Goal: Information Seeking & Learning: Understand process/instructions

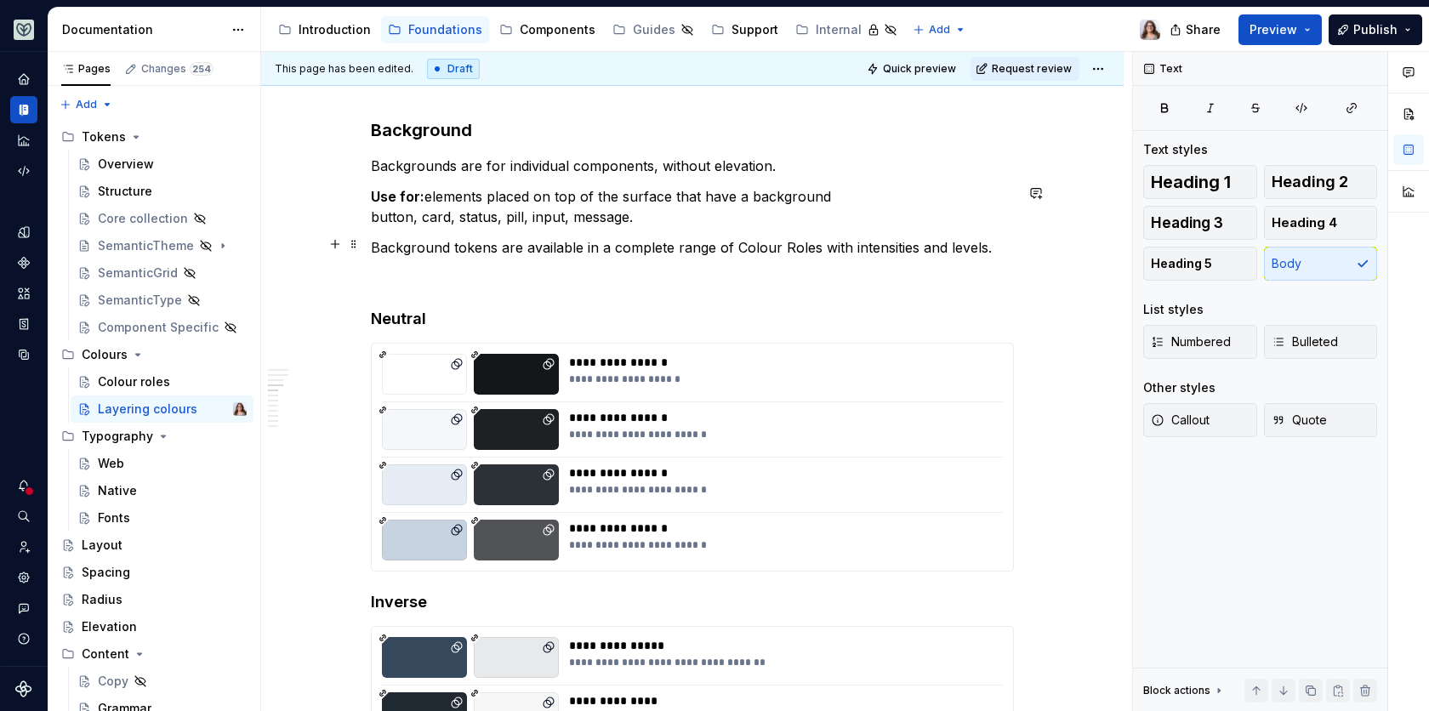
scroll to position [1339, 0]
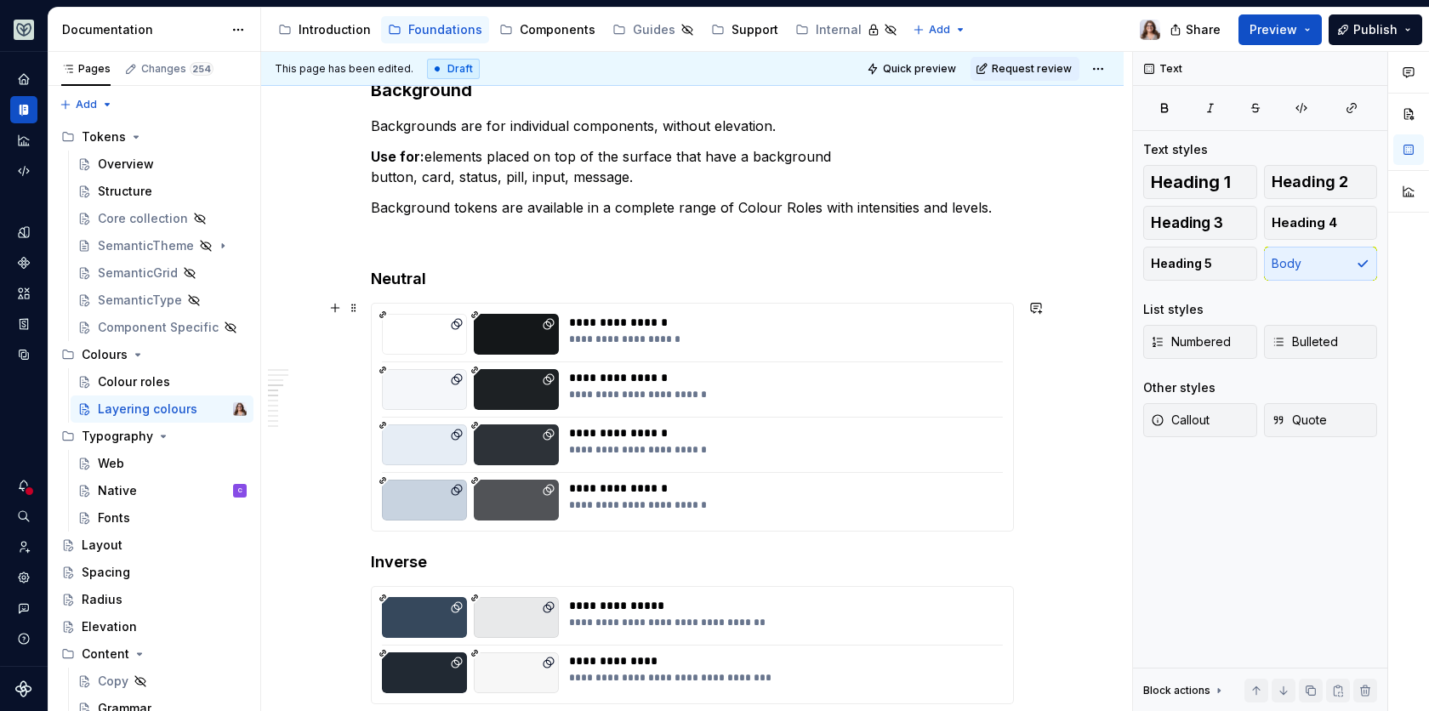
click at [849, 350] on div "**********" at bounding box center [692, 417] width 641 height 227
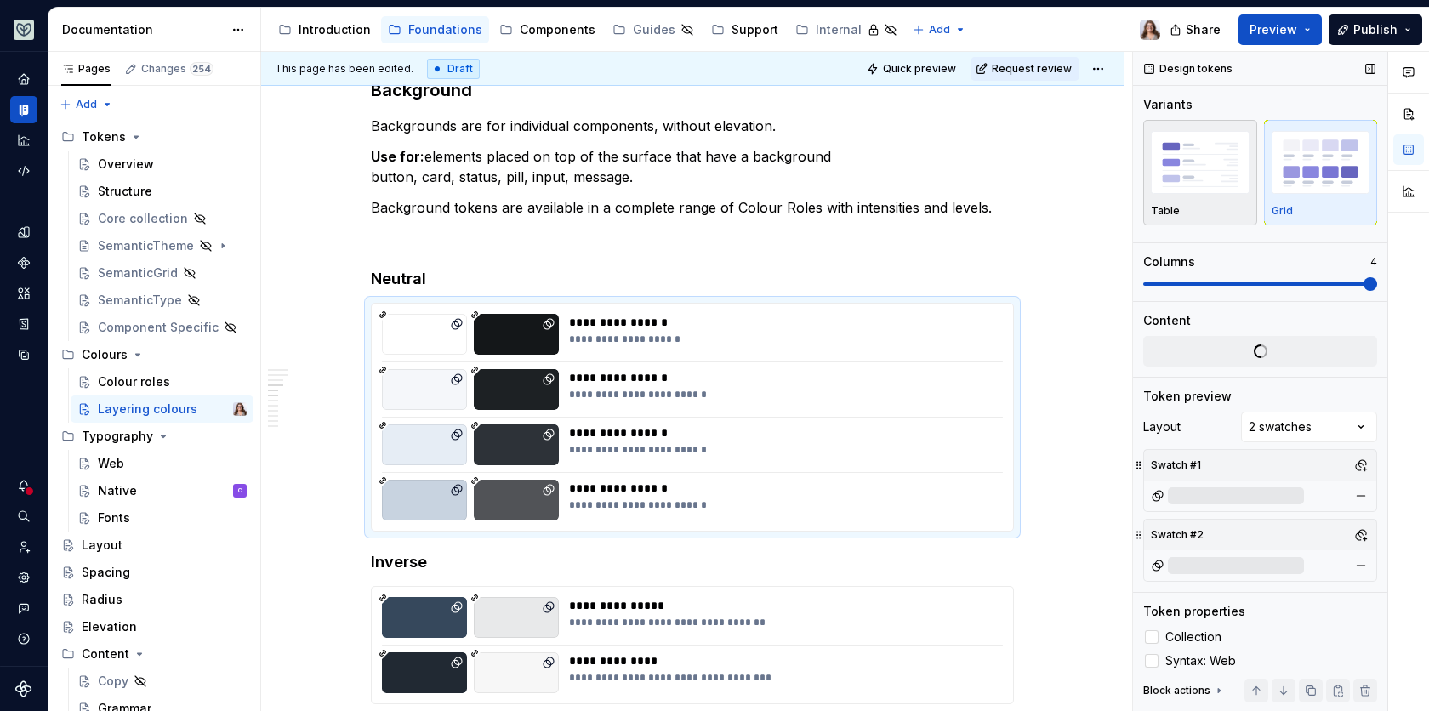
click at [1205, 180] on img "button" at bounding box center [1200, 162] width 99 height 62
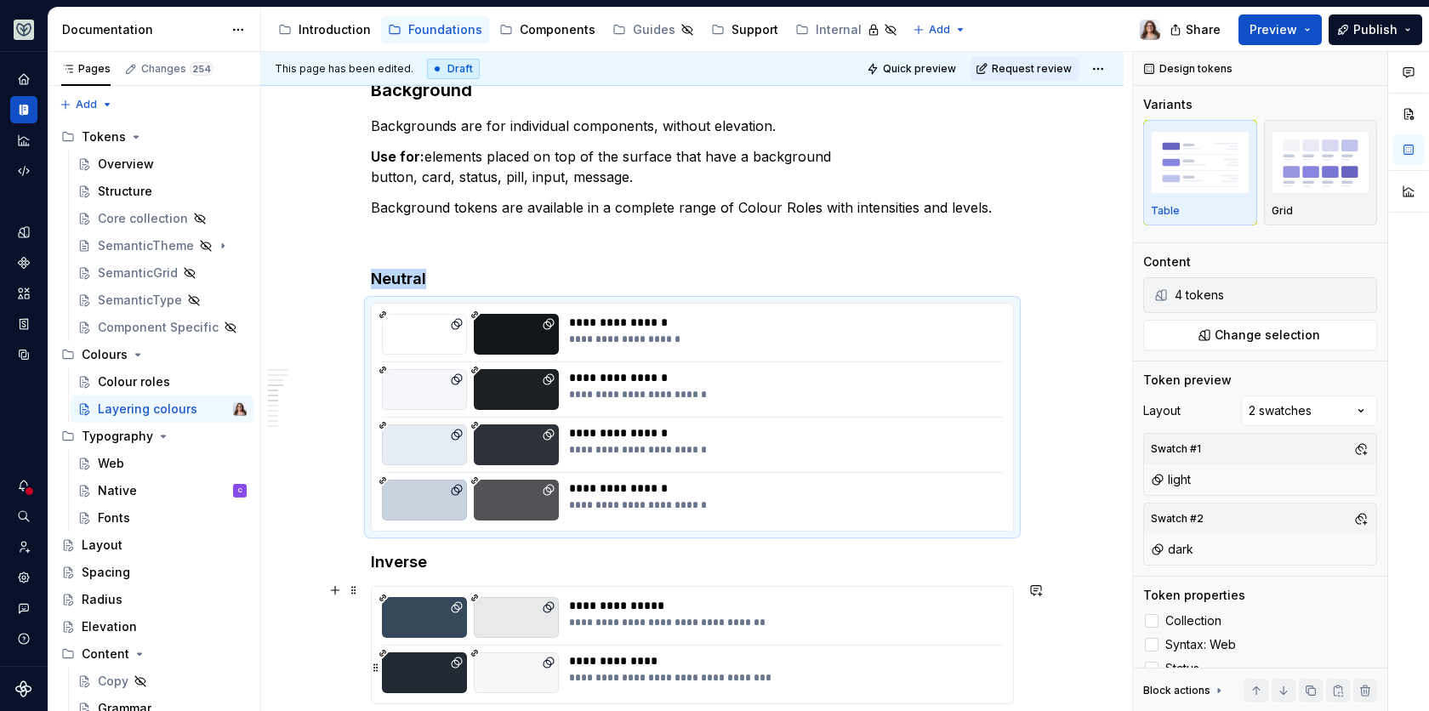
scroll to position [1642, 0]
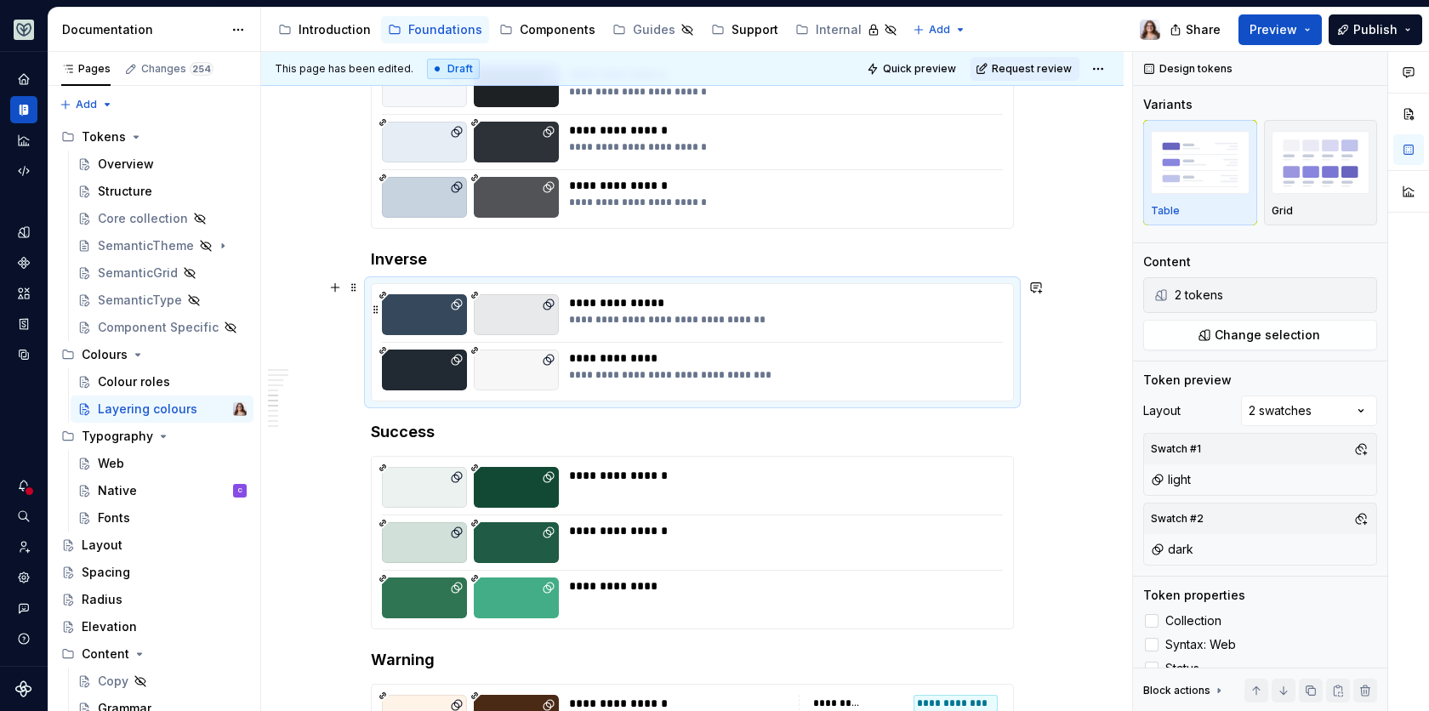
click at [744, 313] on div "**********" at bounding box center [781, 320] width 425 height 14
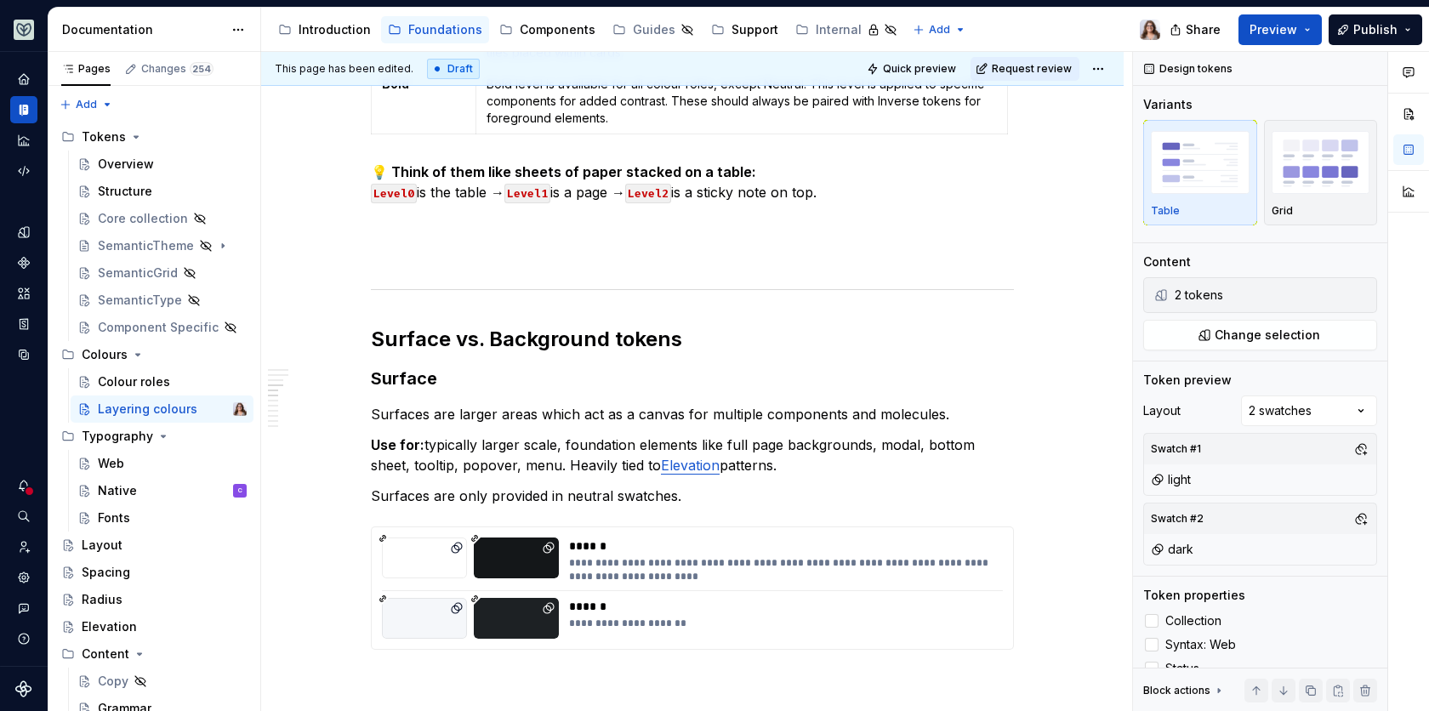
scroll to position [458, 0]
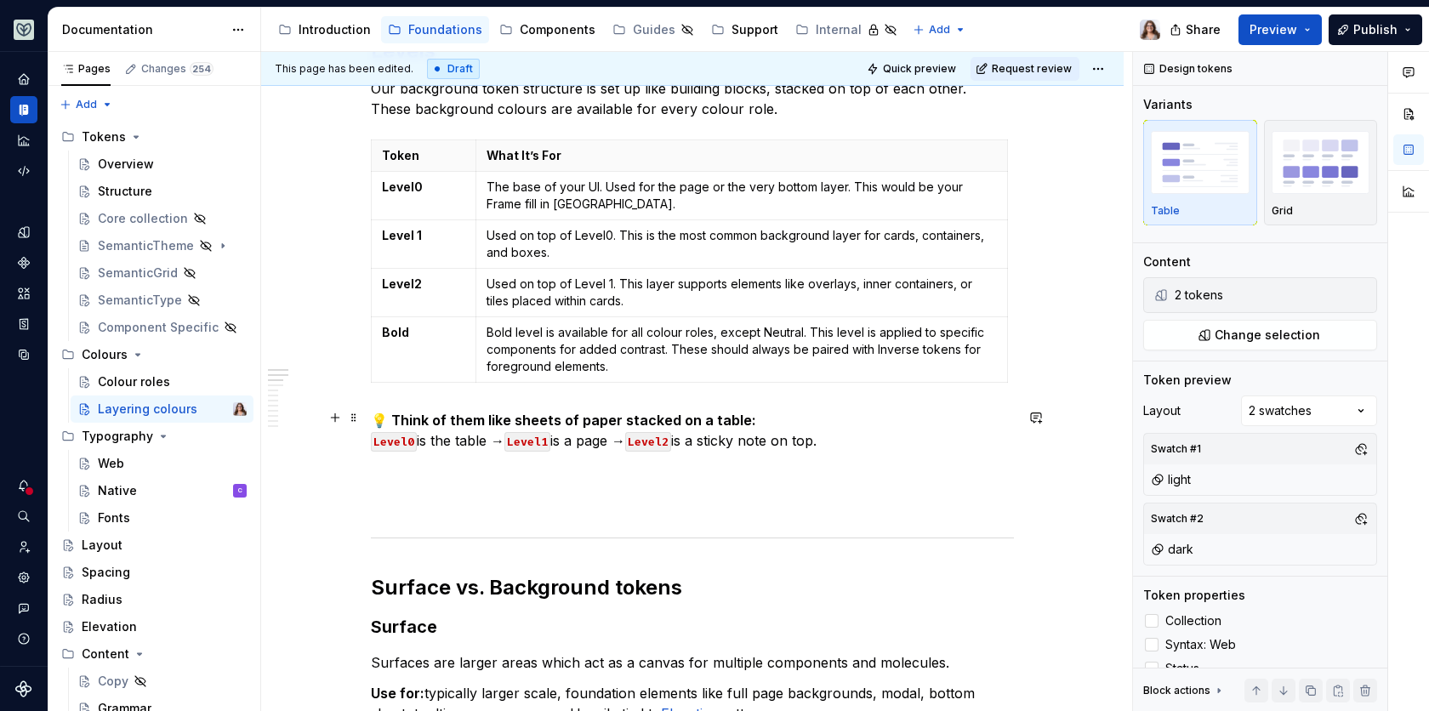
click at [853, 436] on p "💡 Think of them like sheets of paper stacked on a table: Level0 is the table → …" at bounding box center [692, 430] width 643 height 41
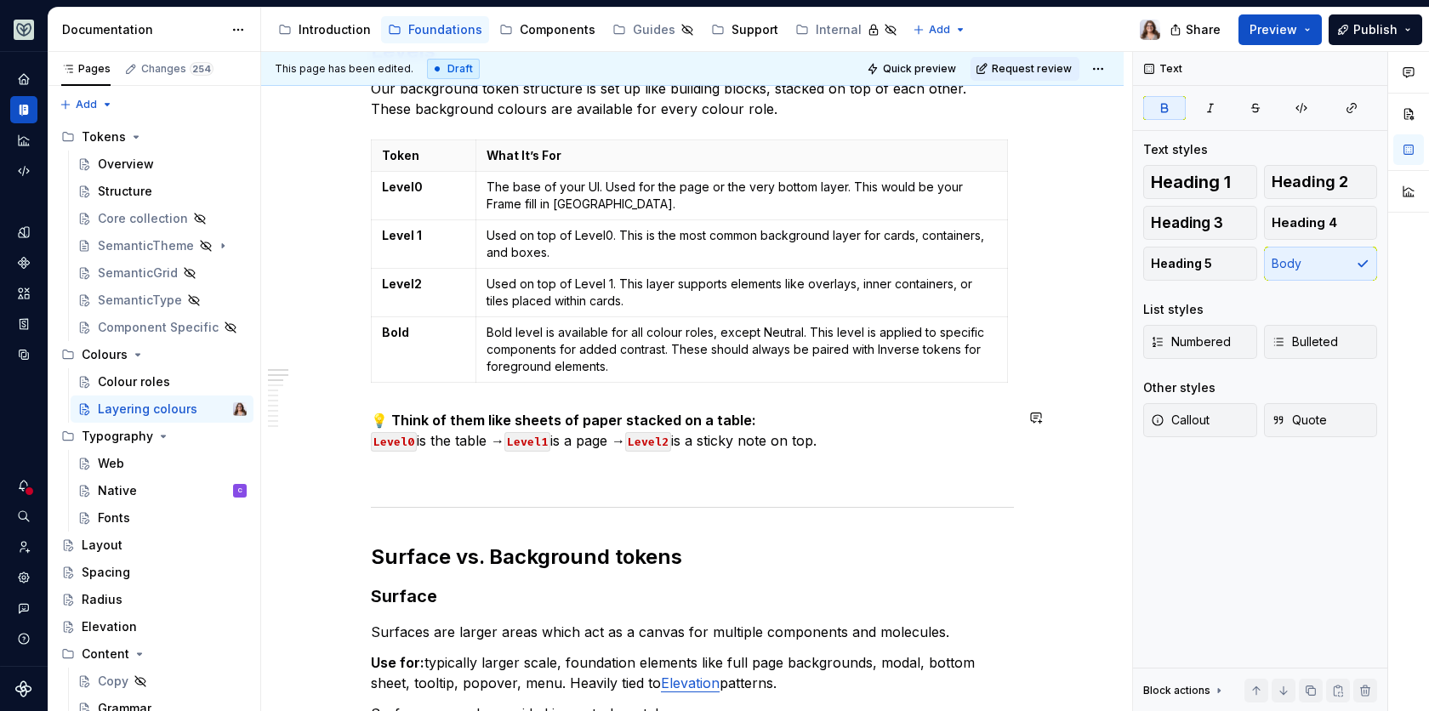
click at [338, 27] on div "Introduction" at bounding box center [335, 29] width 72 height 17
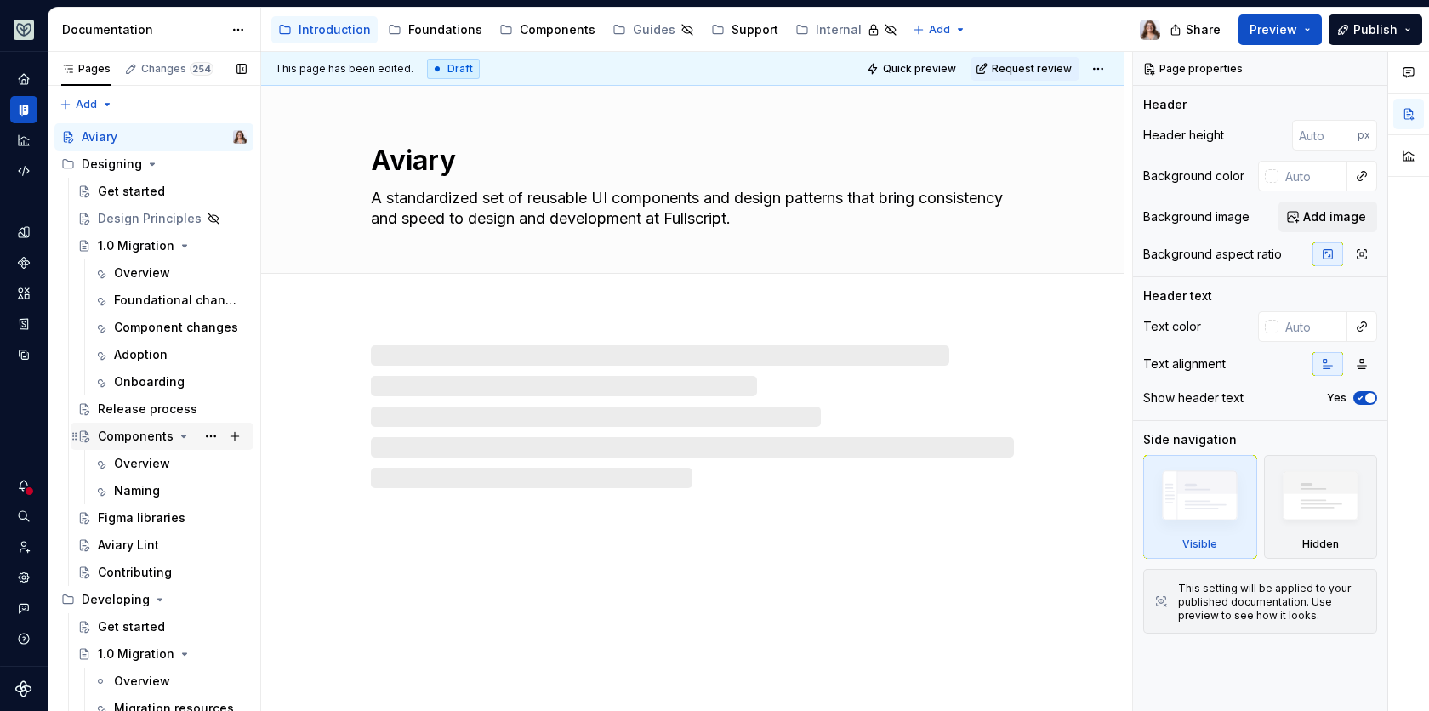
click at [137, 428] on div "Components" at bounding box center [136, 436] width 76 height 17
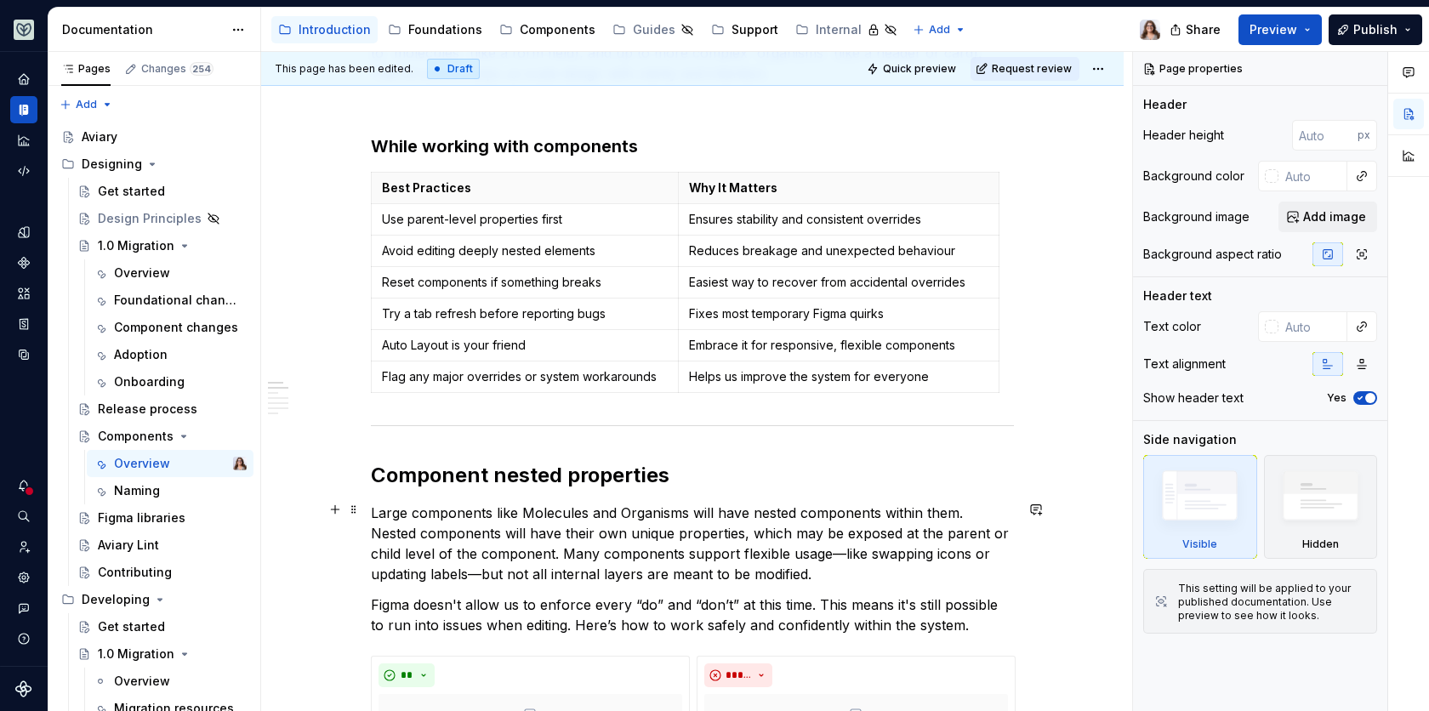
scroll to position [405, 0]
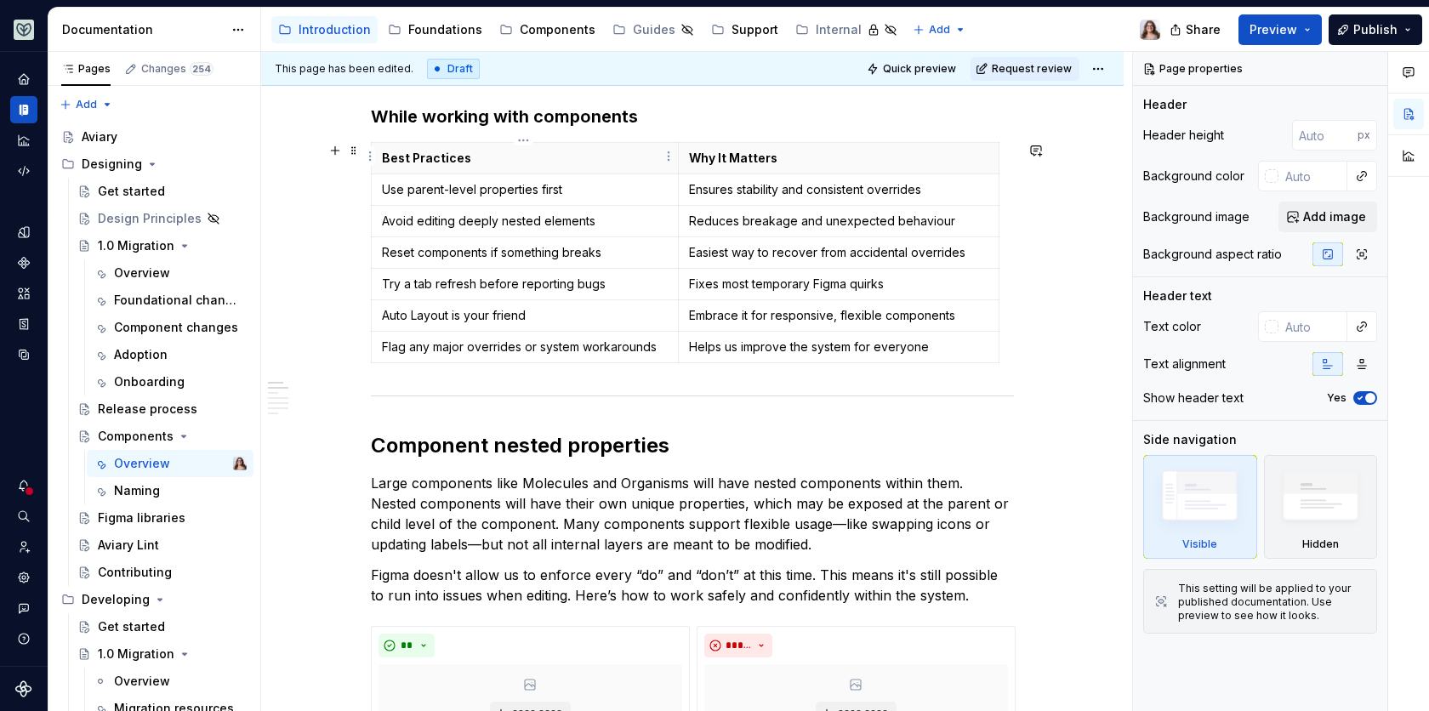
click at [514, 157] on p "Best Practices" at bounding box center [525, 158] width 286 height 17
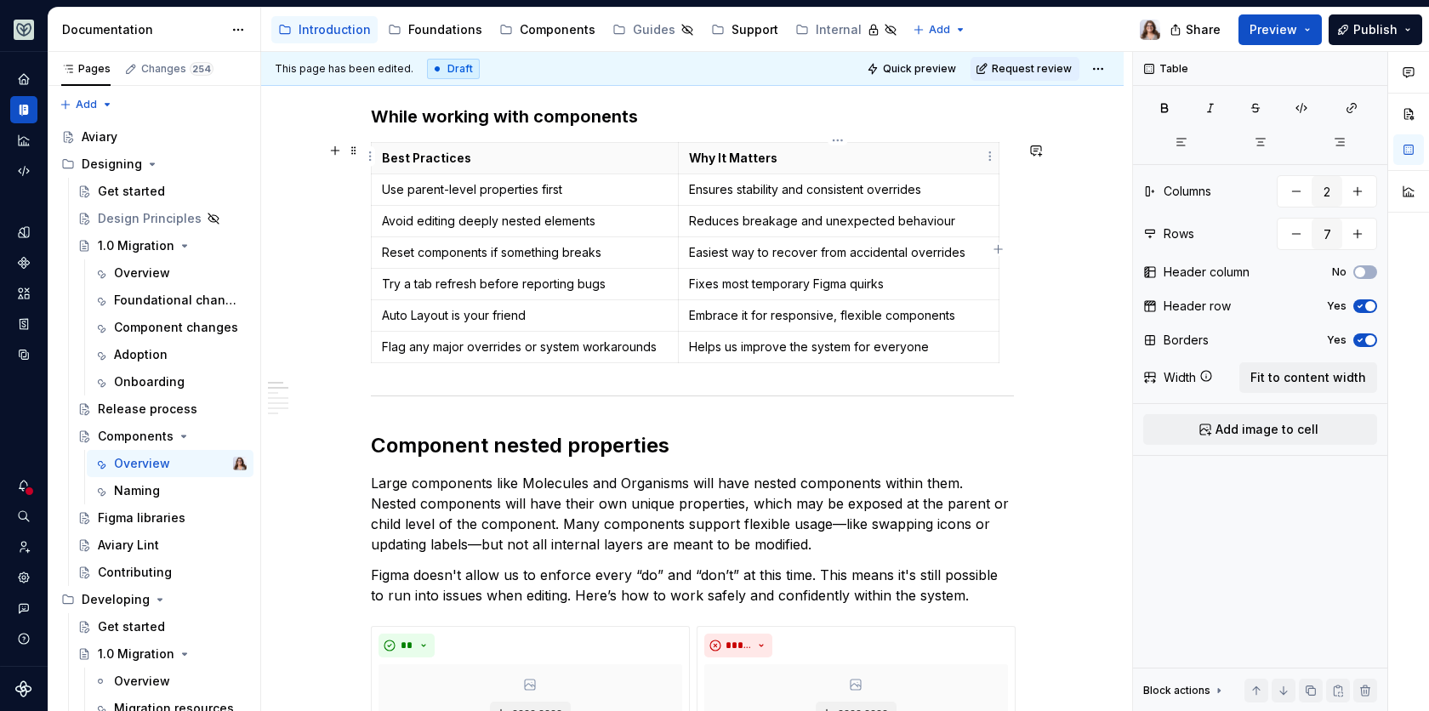
click at [858, 150] on p "Why It Matters" at bounding box center [839, 158] width 300 height 17
click at [1291, 379] on span "Fit to content width" at bounding box center [1309, 377] width 116 height 17
click at [1274, 22] on span "Preview" at bounding box center [1274, 29] width 48 height 17
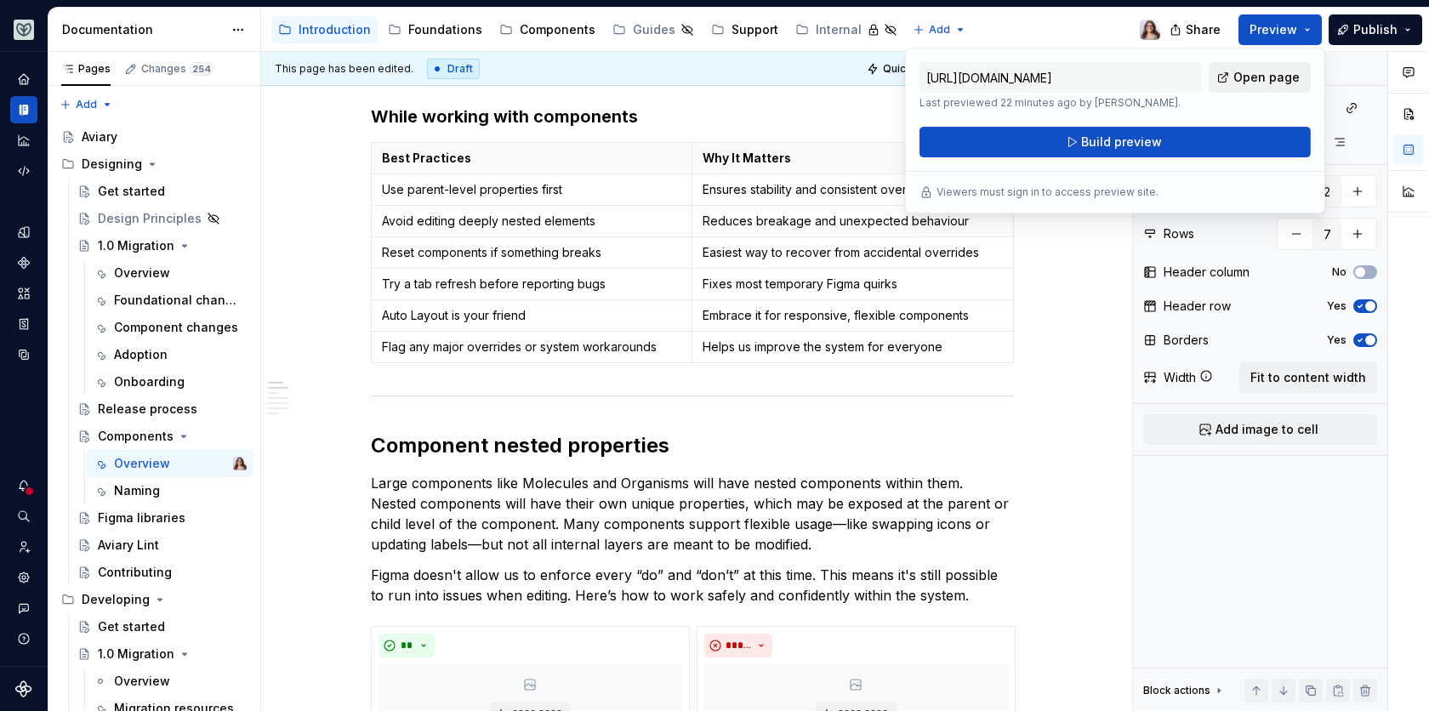
click at [1238, 81] on link "Open page" at bounding box center [1260, 77] width 102 height 31
type textarea "*"
